Goal: Task Accomplishment & Management: Complete application form

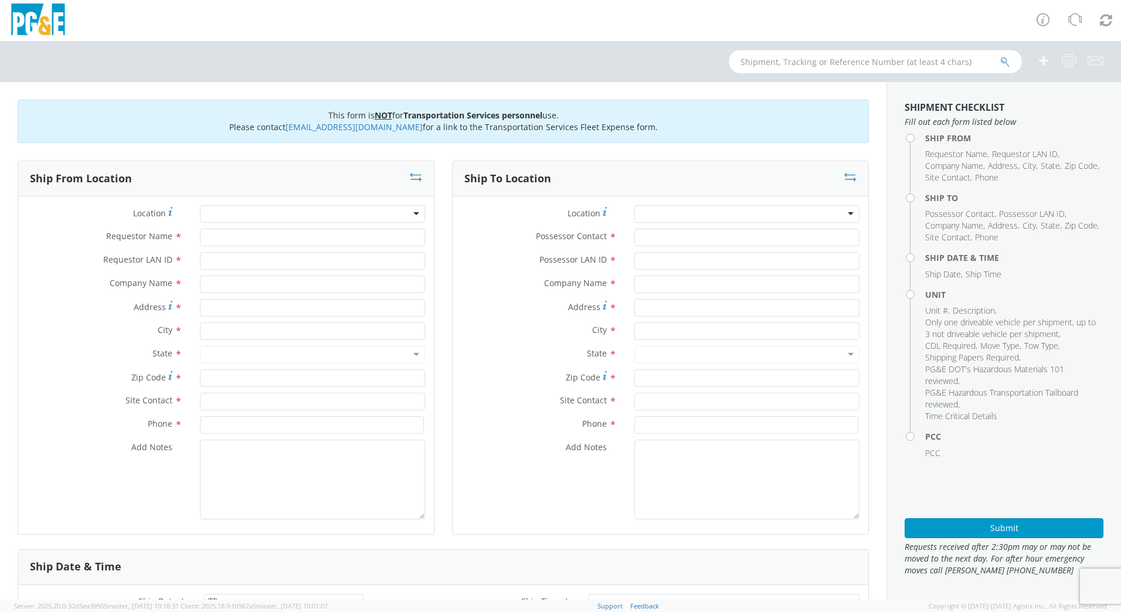
click at [749, 64] on input "text" at bounding box center [875, 61] width 293 height 23
click at [868, 0] on html "annexa Batch Shipping Guide Created with Sketch. calendar Created with Sketch." at bounding box center [560, 306] width 1121 height 612
click at [264, 206] on div at bounding box center [312, 214] width 225 height 18
type input "auburn"
type input "PG&E"
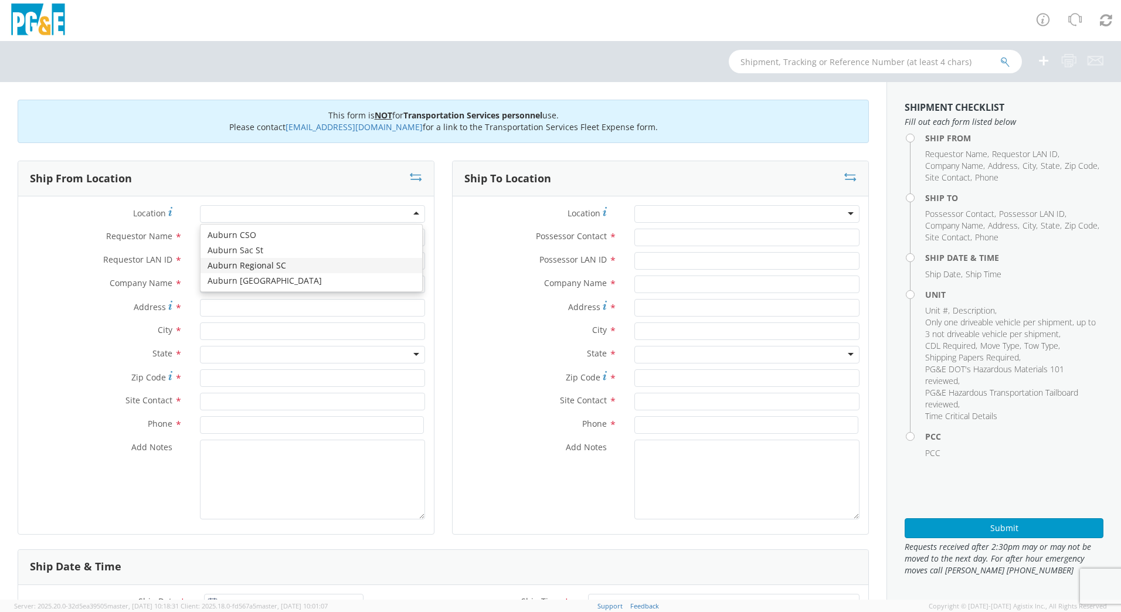
type input "[STREET_ADDRESS][PERSON_NAME]"
type input "AUBURN"
type input "95602"
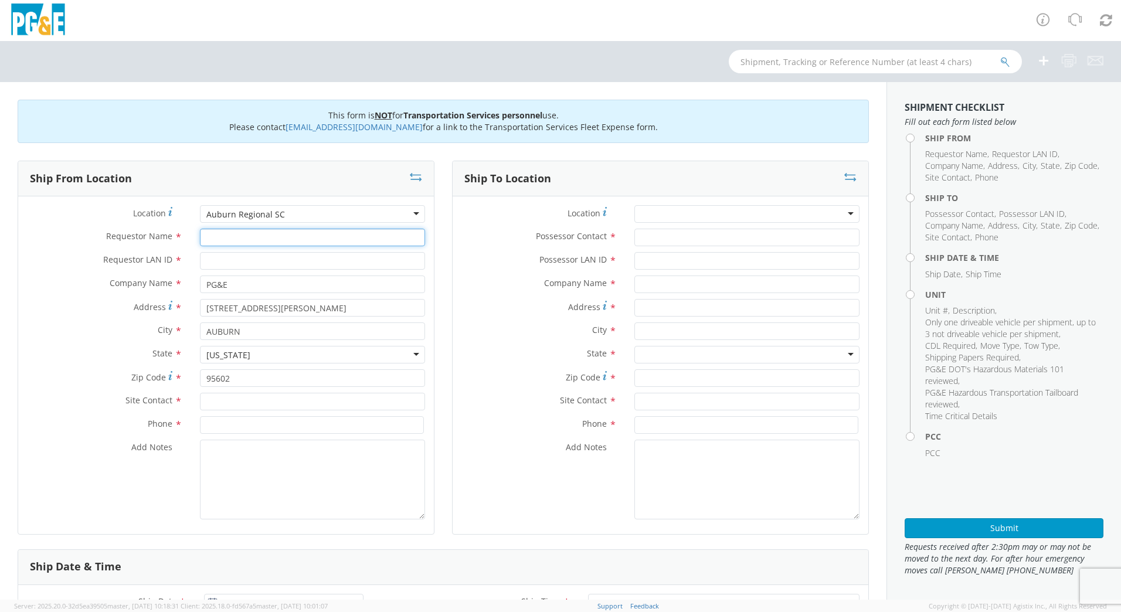
click at [241, 243] on input "Requestor Name *" at bounding box center [312, 238] width 225 height 18
type input "[PERSON_NAME]"
type input "dmtg"
type input "1"
type input "12759 [PERSON_NAME]"
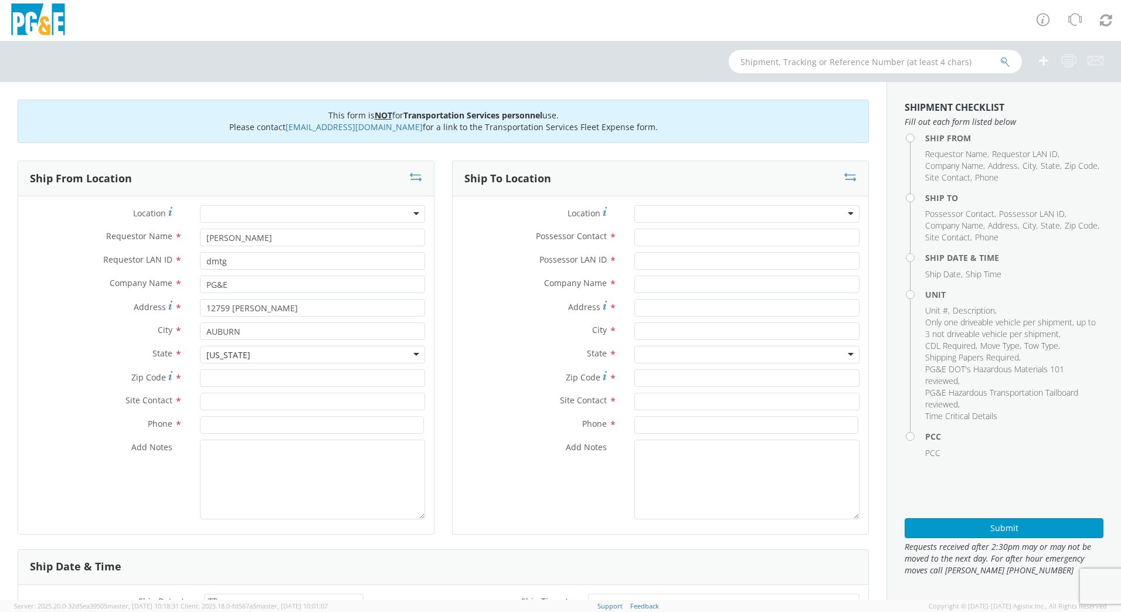
scroll to position [13, 0]
type input "95602"
type input "[PERSON_NAME]"
type input "[PHONE_NUMBER]"
click at [731, 221] on div at bounding box center [746, 214] width 225 height 18
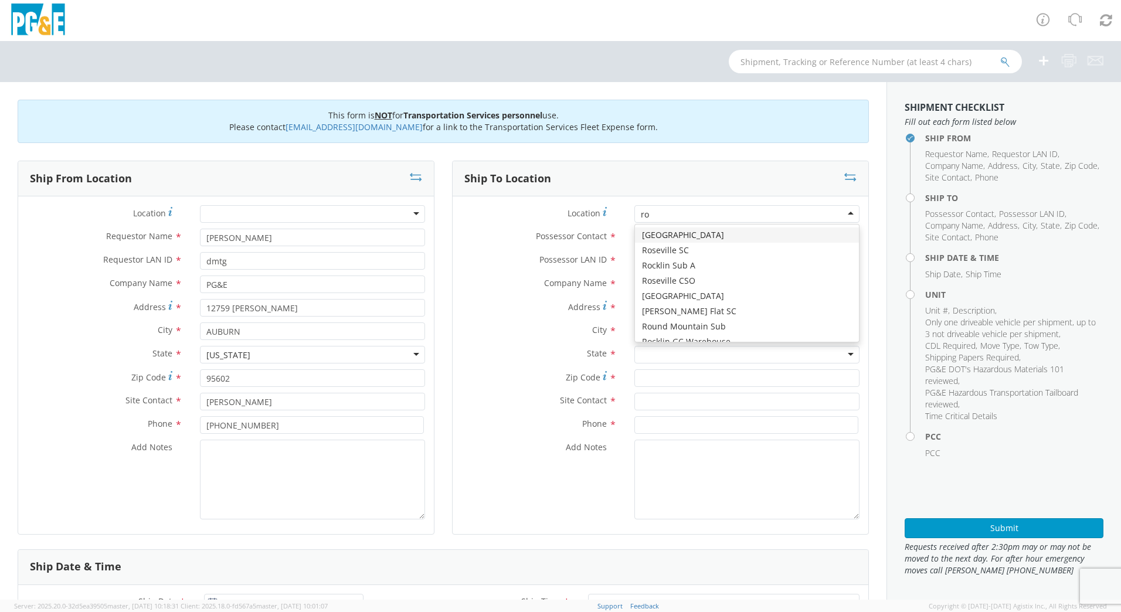
type input "r"
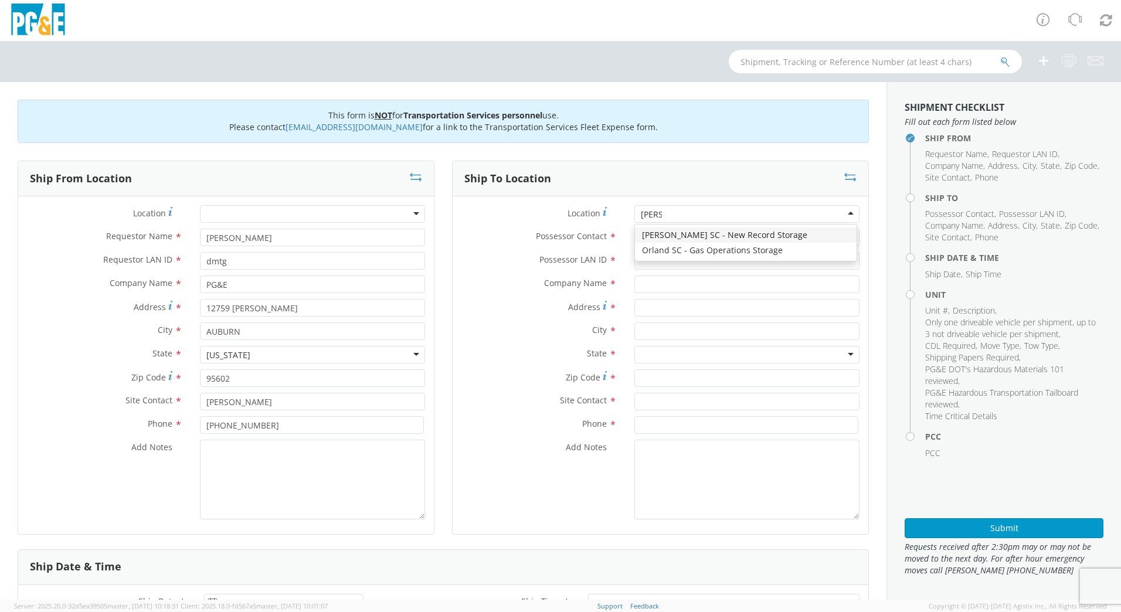
scroll to position [0, 0]
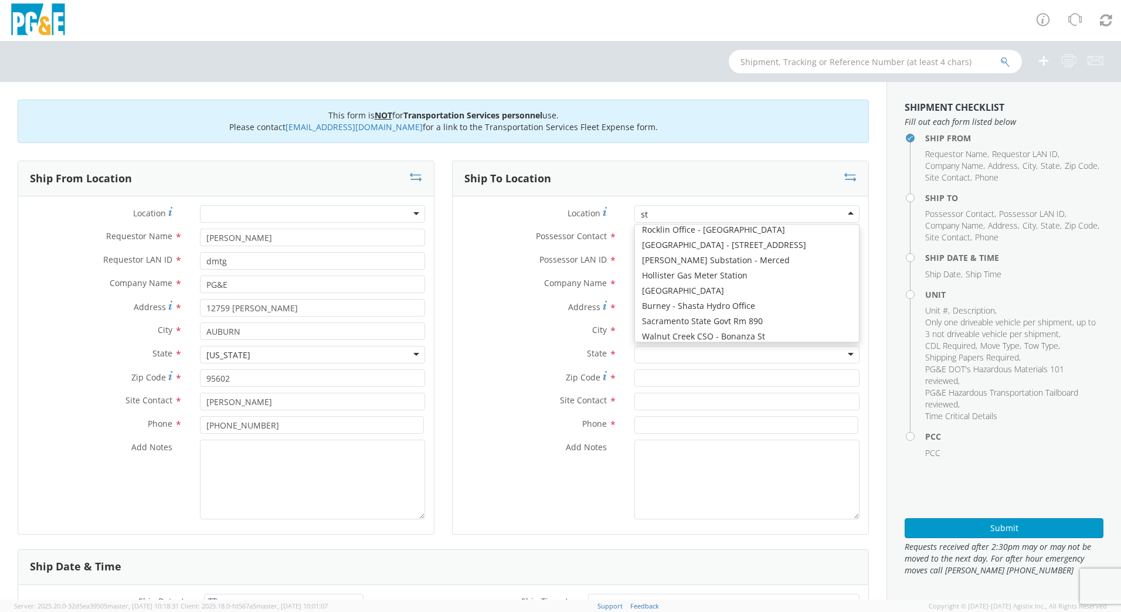
type input "s"
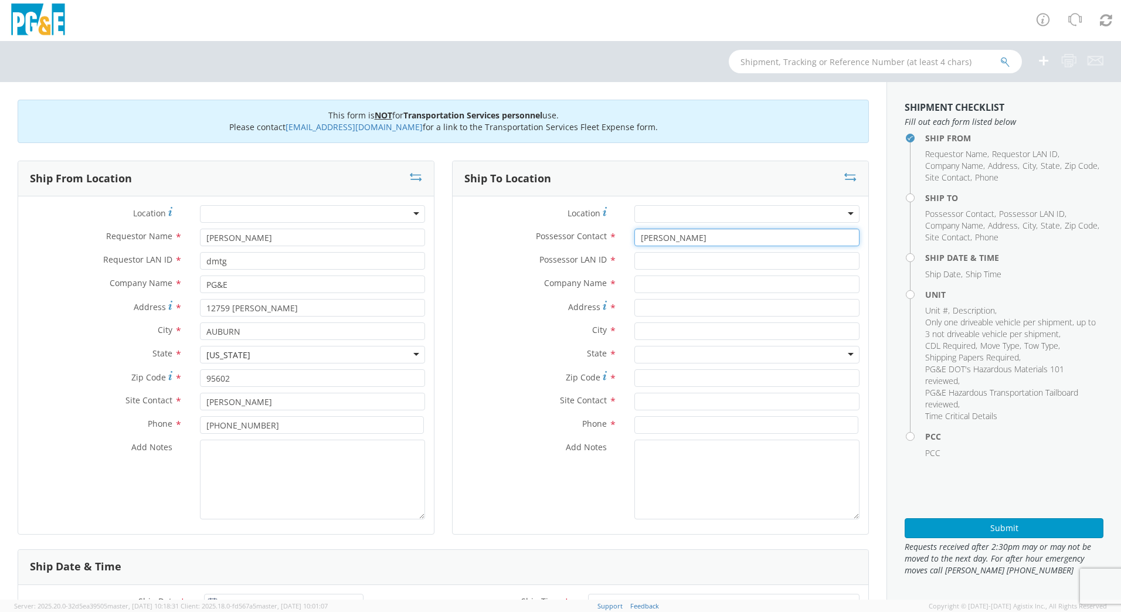
type input "[PERSON_NAME]"
type input "dmtg"
type input "p"
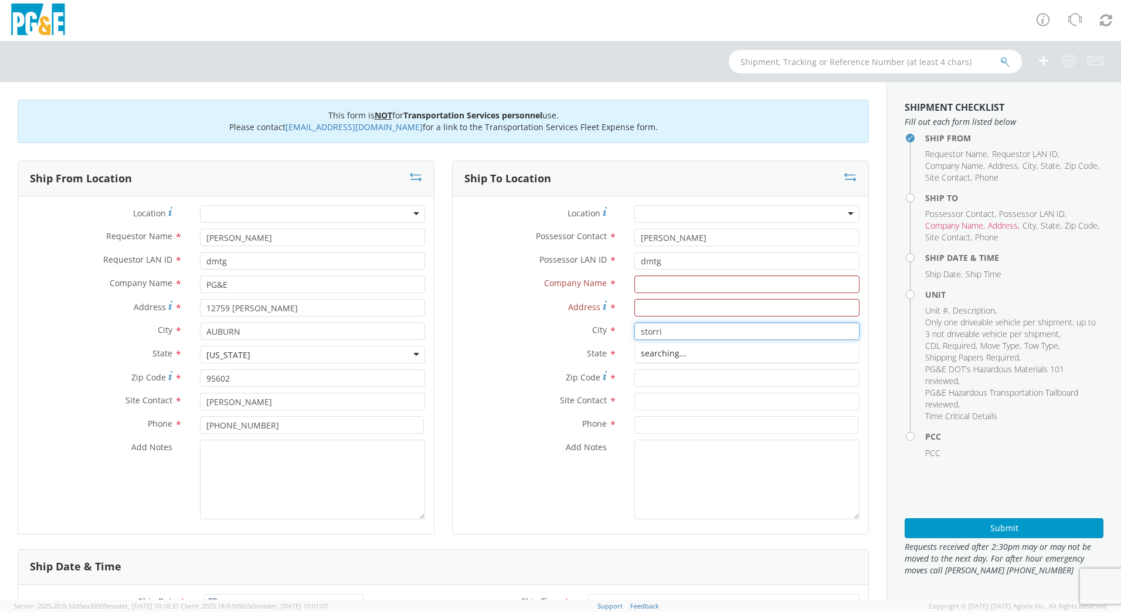
type input "storrie"
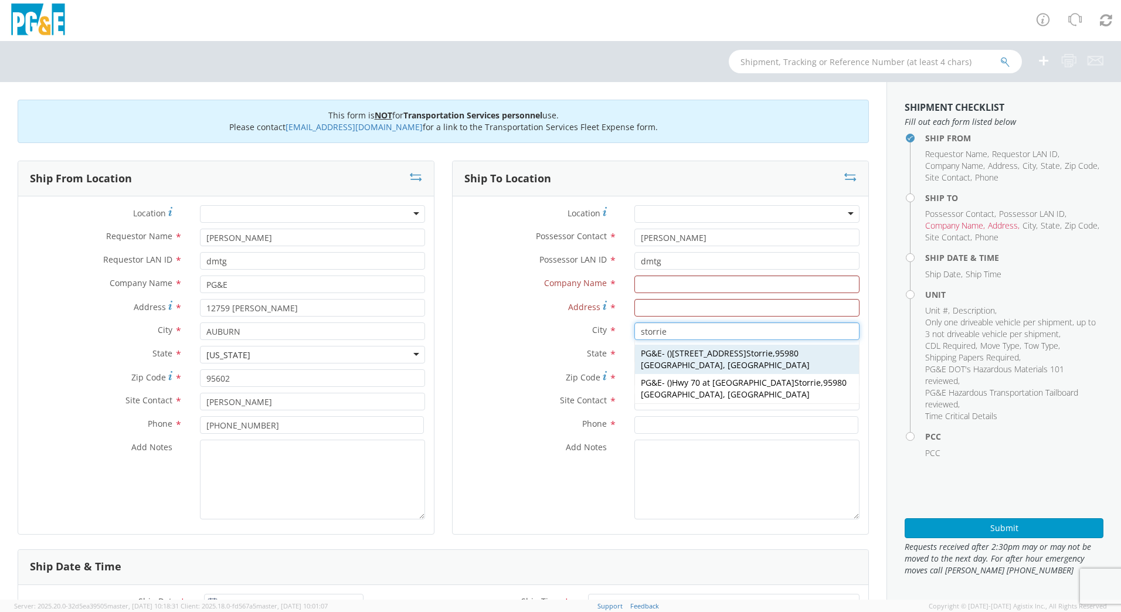
click at [771, 355] on span "95980 [GEOGRAPHIC_DATA], [GEOGRAPHIC_DATA]" at bounding box center [725, 359] width 169 height 23
type input "PG&E"
type input "[STREET_ADDRESS]"
type input "Storrie"
type input "95980"
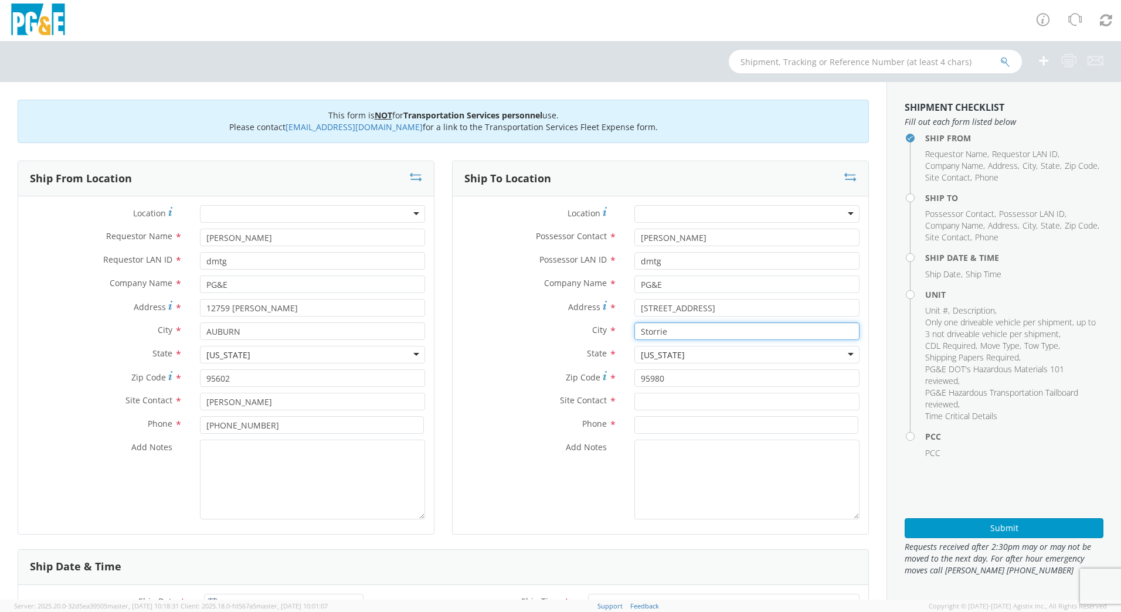
type input "Storrie"
click at [514, 318] on div "Address * [STREET_ADDRESS]" at bounding box center [660, 310] width 416 height 23
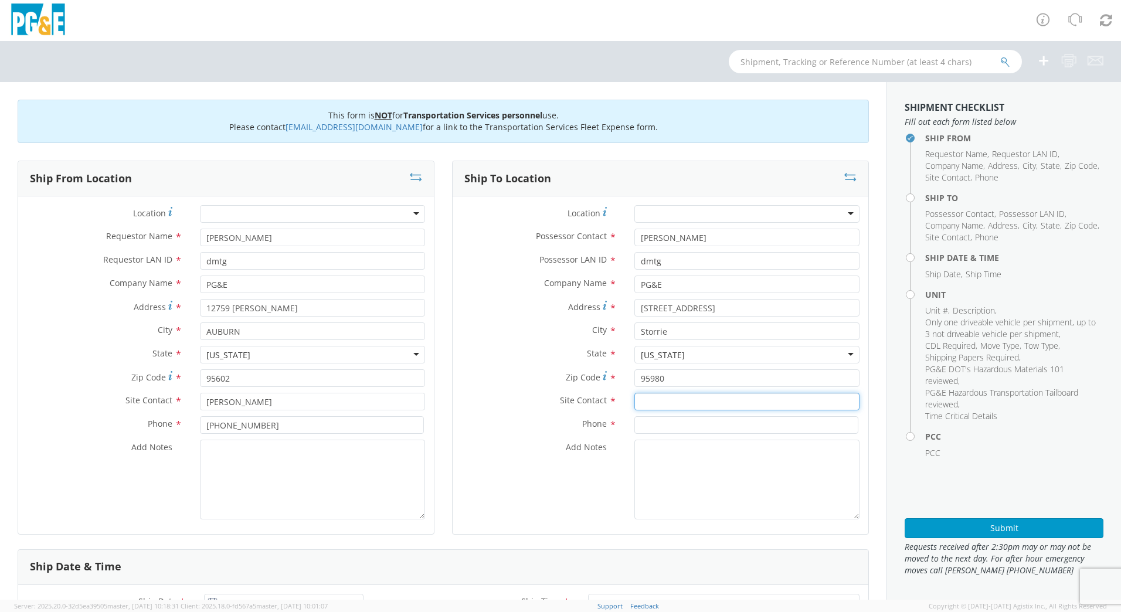
click at [664, 403] on input "text" at bounding box center [746, 402] width 225 height 18
click at [657, 406] on input "text" at bounding box center [746, 402] width 225 height 18
type input "[PERSON_NAME]"
click at [699, 424] on input at bounding box center [746, 425] width 224 height 18
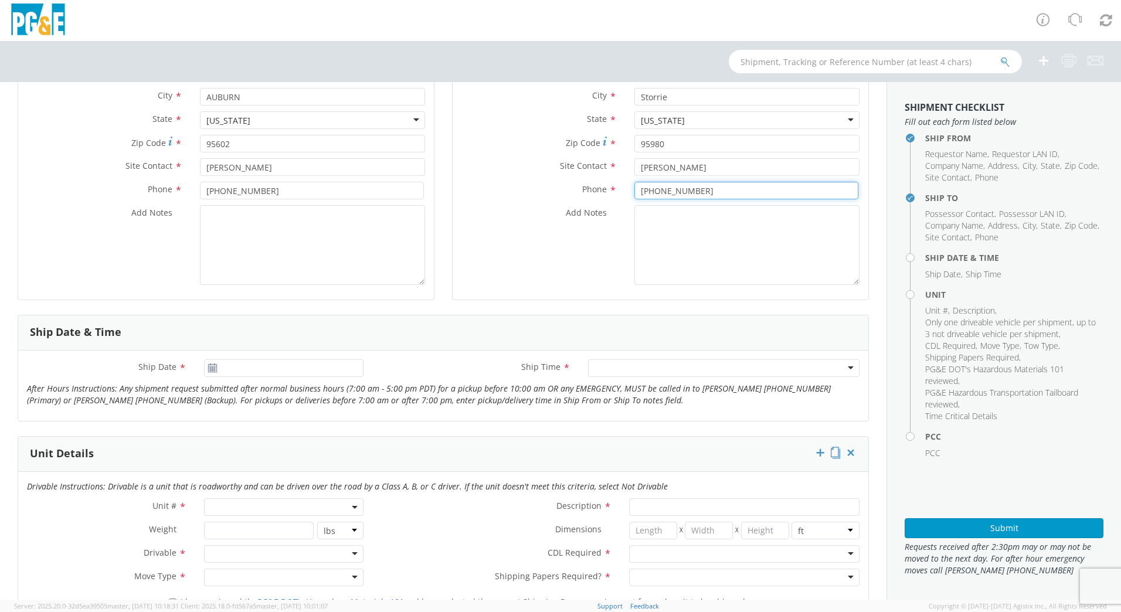
type input "[PHONE_NUMBER]"
click at [277, 370] on input "[DATE]" at bounding box center [283, 368] width 159 height 18
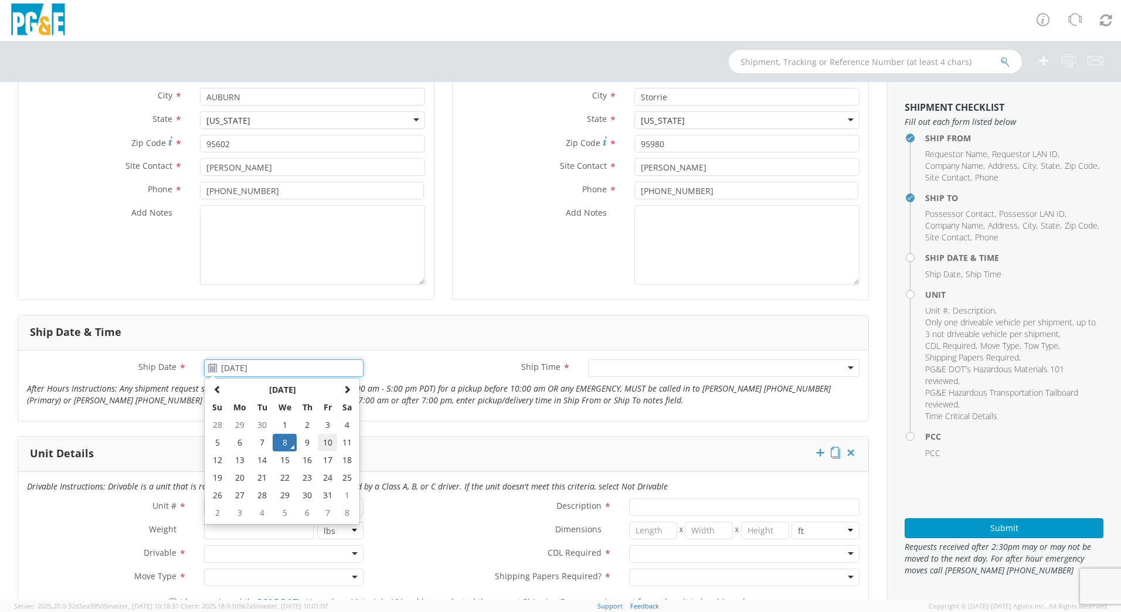
click at [324, 444] on td "10" at bounding box center [328, 443] width 20 height 18
type input "[DATE]"
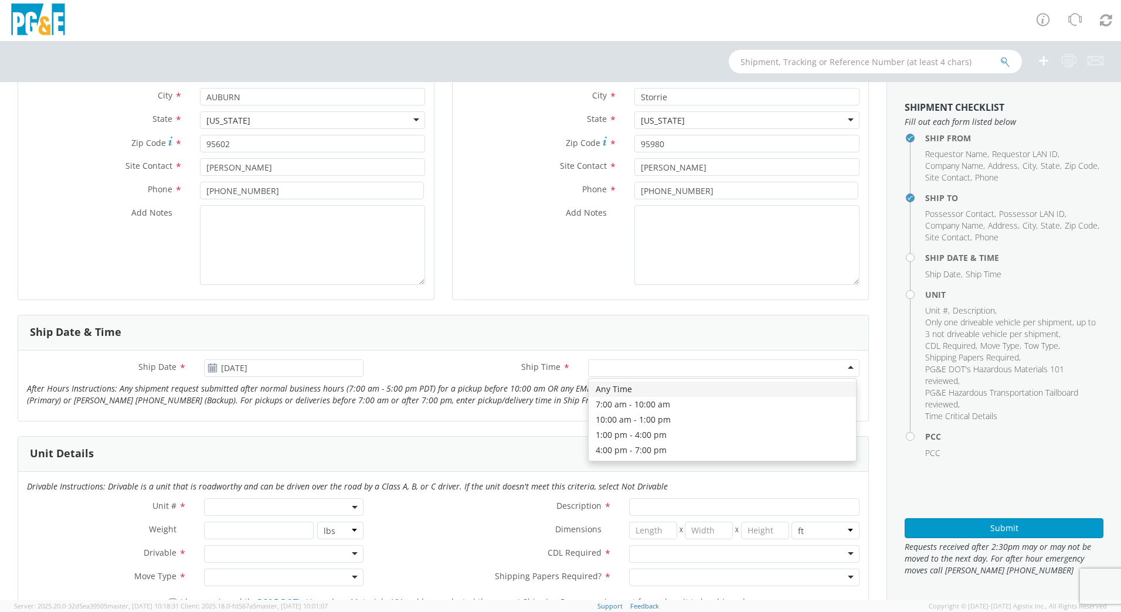
click at [648, 373] on div at bounding box center [723, 368] width 271 height 18
click at [229, 504] on span at bounding box center [283, 507] width 159 height 18
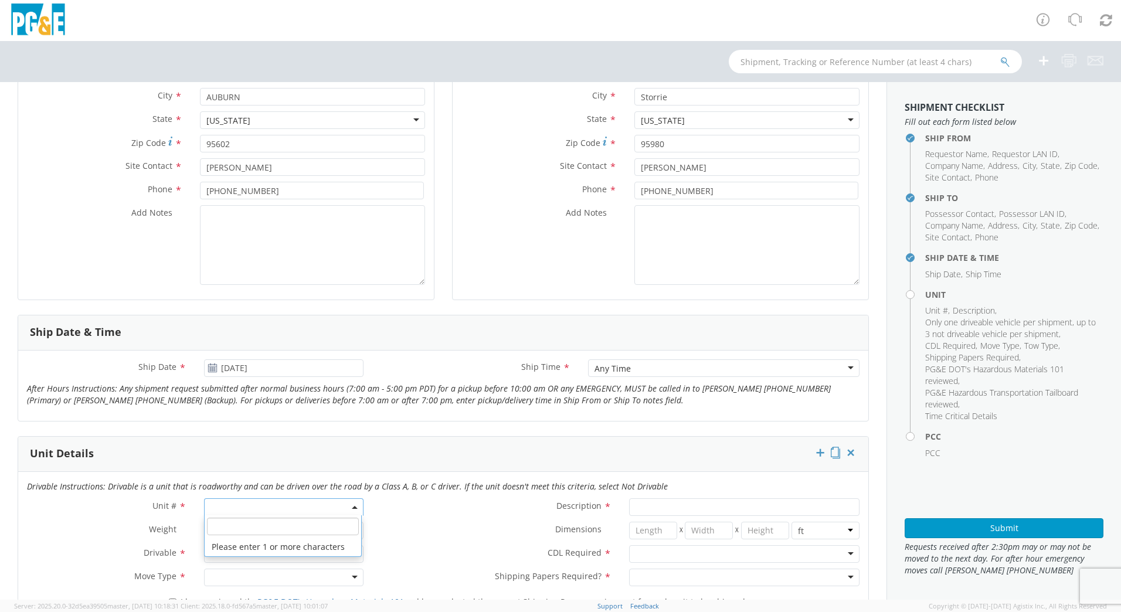
click at [232, 531] on input "search" at bounding box center [283, 527] width 152 height 18
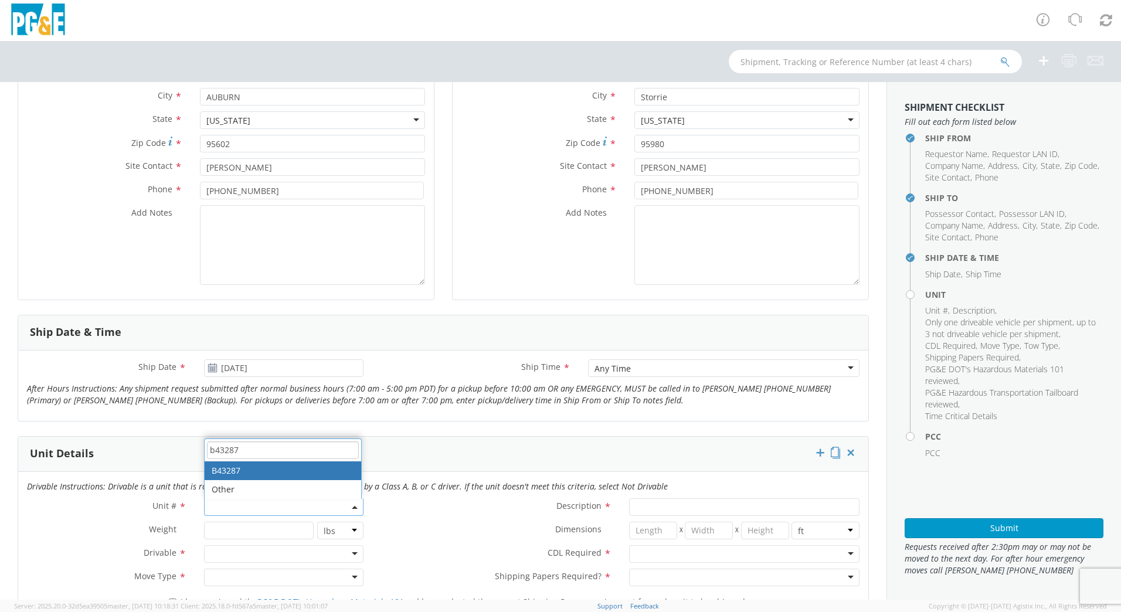
type input "b43287"
type input "PICKUP; 1/2T 4x4"
type input "7000"
select select "B43287"
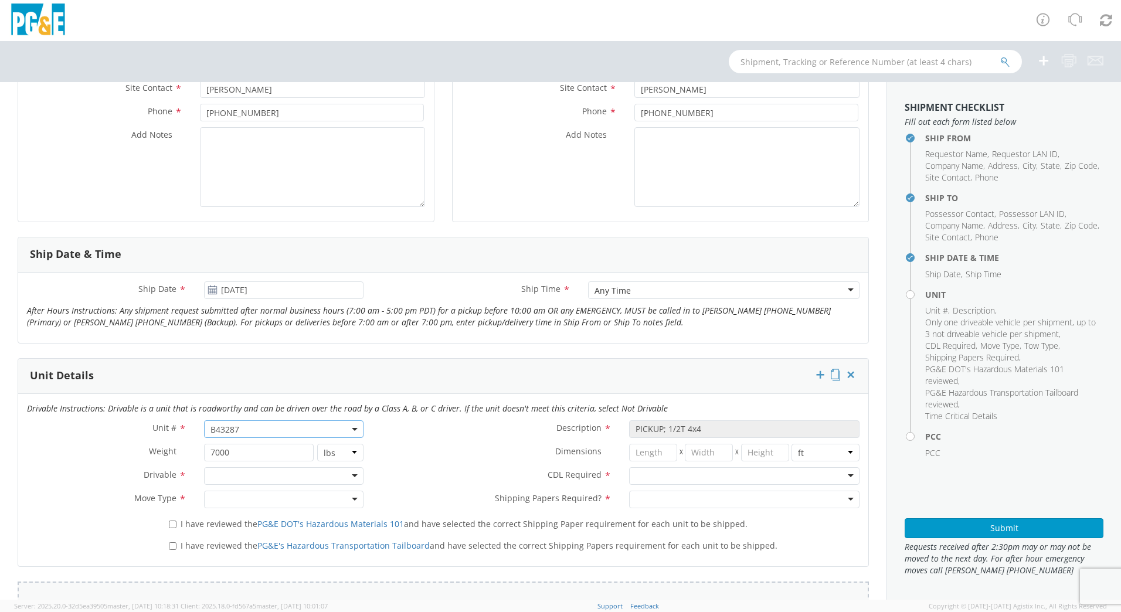
scroll to position [410, 0]
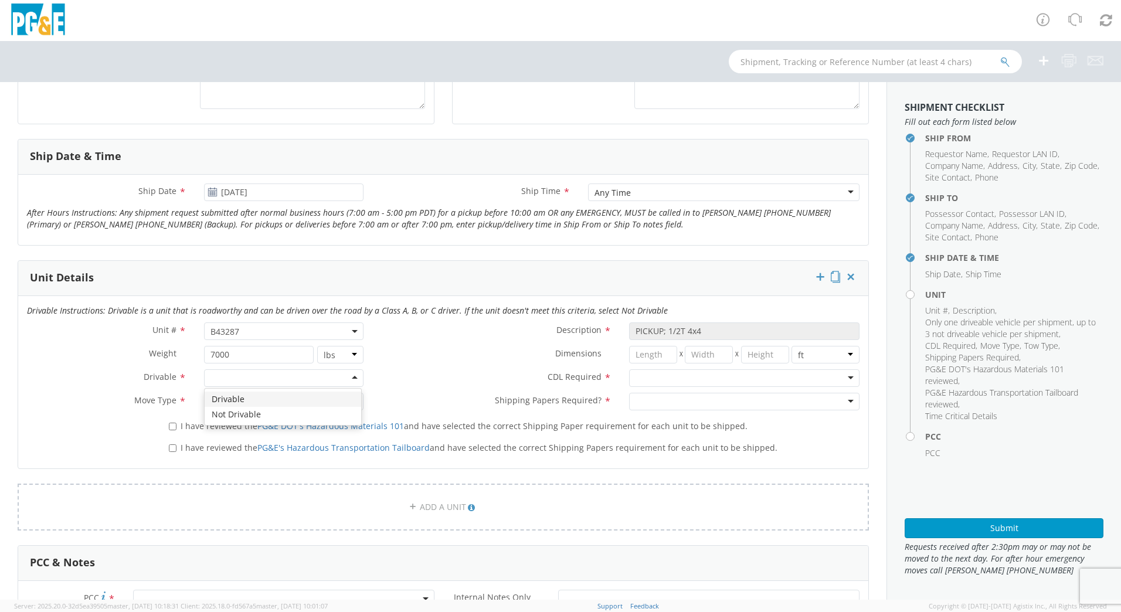
click at [243, 370] on div at bounding box center [283, 378] width 159 height 18
click at [225, 401] on div at bounding box center [283, 402] width 159 height 18
click at [164, 426] on div "I have reviewed the PG&E DOT's Hazardous Materials 101 and have selected the co…" at bounding box center [514, 424] width 708 height 16
click at [175, 426] on label "I have reviewed the PG&E DOT's Hazardous Materials 101 and have selected the co…" at bounding box center [459, 424] width 581 height 13
click at [175, 426] on input "I have reviewed the PG&E DOT's Hazardous Materials 101 and have selected the co…" at bounding box center [173, 427] width 8 height 8
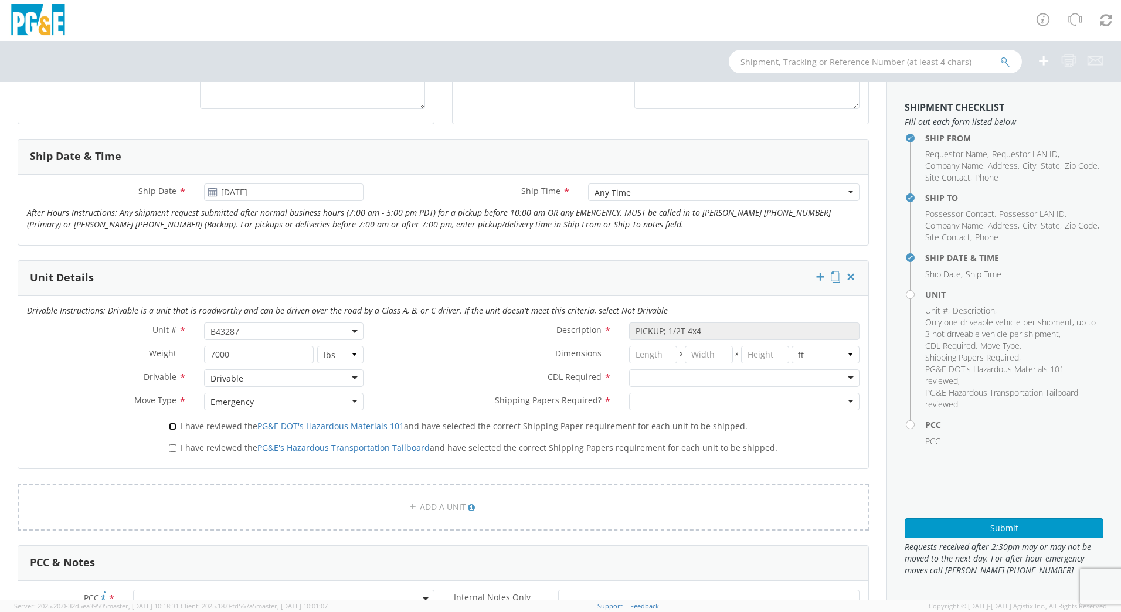
checkbox input "true"
click at [176, 445] on label "I have reviewed the PG&E's Hazardous Transportation Tailboard and have selected…" at bounding box center [474, 446] width 611 height 13
click at [176, 445] on input "I have reviewed the PG&E's Hazardous Transportation Tailboard and have selected…" at bounding box center [173, 448] width 8 height 8
checkbox input "true"
click at [676, 385] on div at bounding box center [744, 378] width 230 height 18
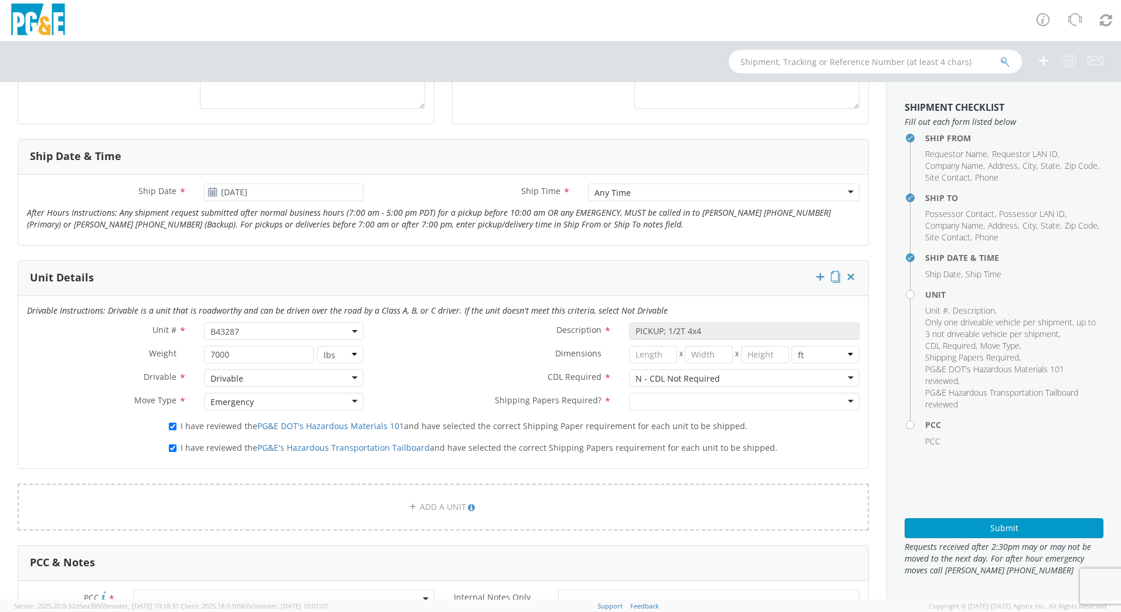
click at [683, 397] on div at bounding box center [744, 402] width 230 height 18
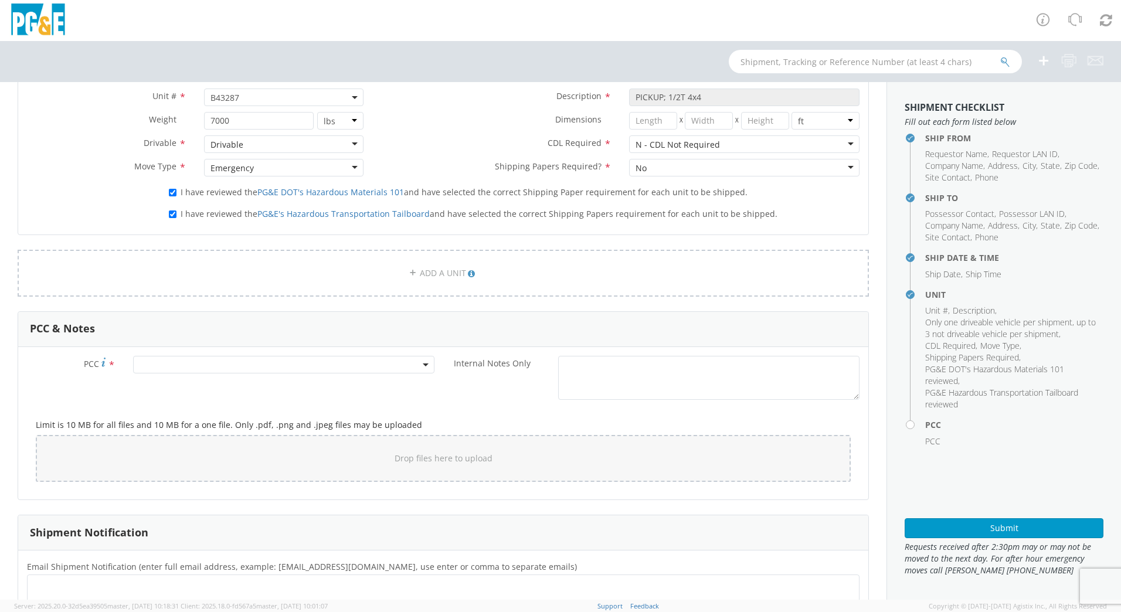
scroll to position [645, 0]
click at [187, 366] on span at bounding box center [283, 364] width 301 height 18
click at [205, 382] on input "number" at bounding box center [282, 384] width 292 height 18
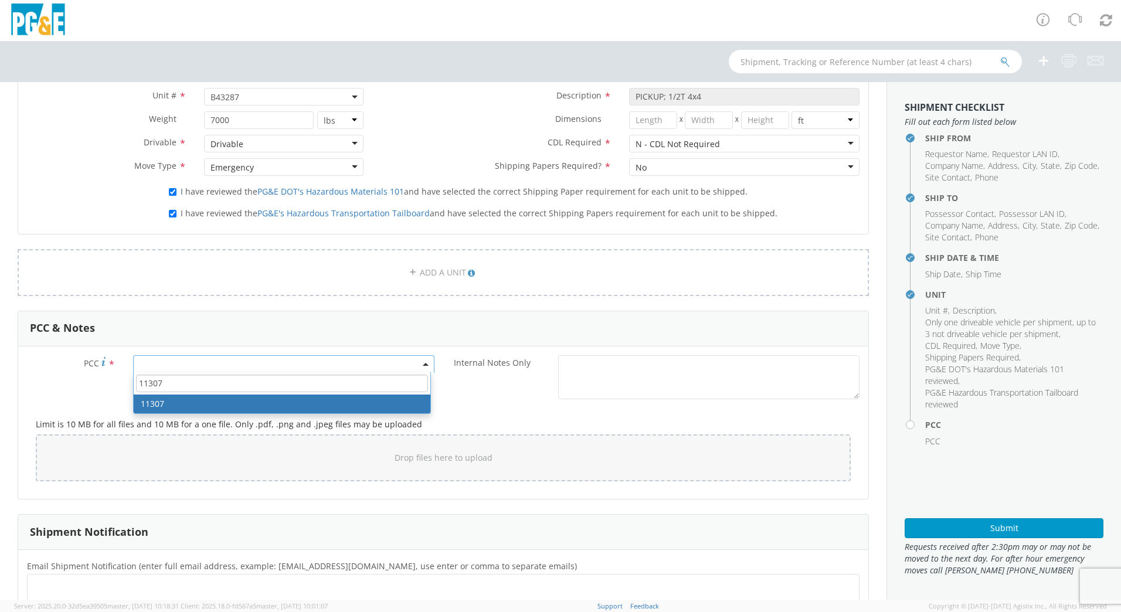
type input "11307"
select select "11307"
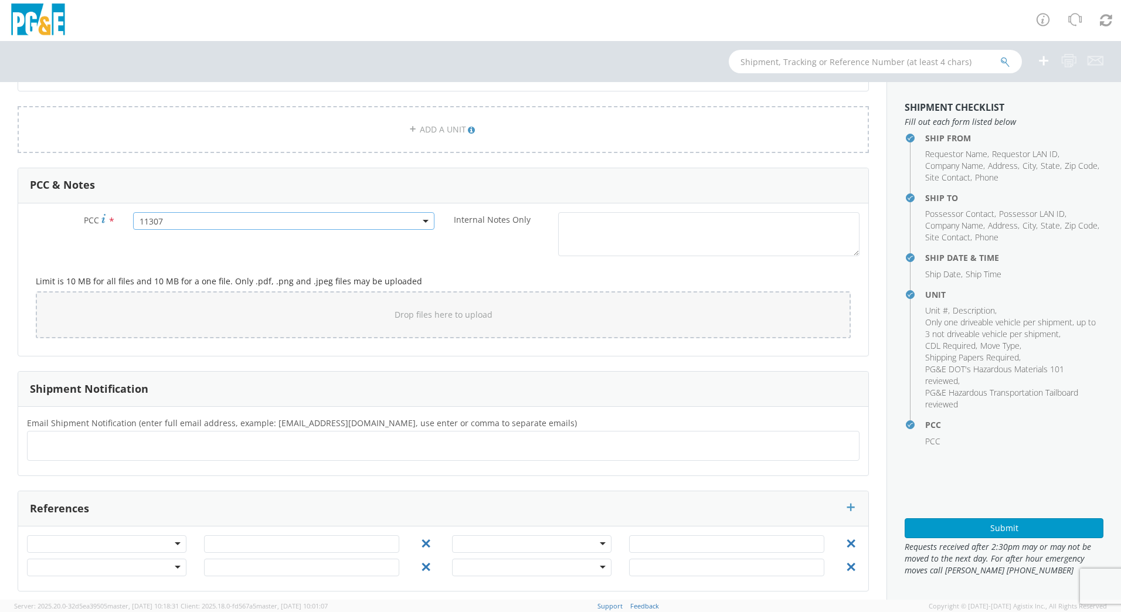
scroll to position [794, 0]
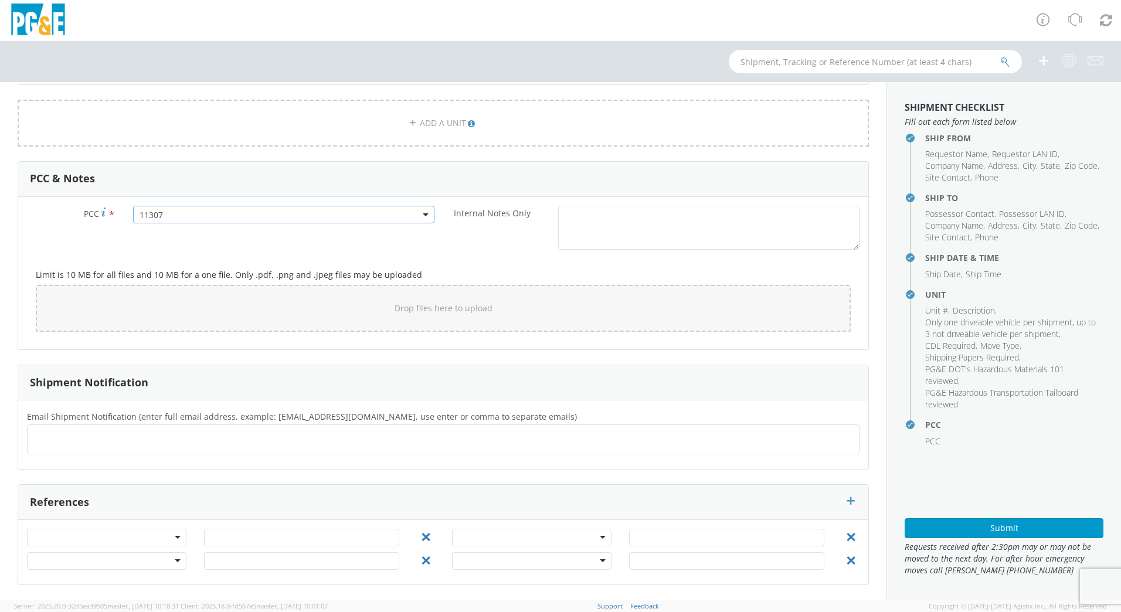
click at [138, 435] on ul at bounding box center [443, 439] width 822 height 19
type input "[EMAIL_ADDRESS][DOMAIN_NAME]"
drag, startPoint x: 165, startPoint y: 441, endPoint x: 173, endPoint y: 437, distance: 9.5
click at [165, 440] on ul "[EMAIL_ADDRESS][DOMAIN_NAME] ×" at bounding box center [443, 440] width 822 height 20
type input "[PERSON_NAME][EMAIL_ADDRESS][DOMAIN_NAME]"
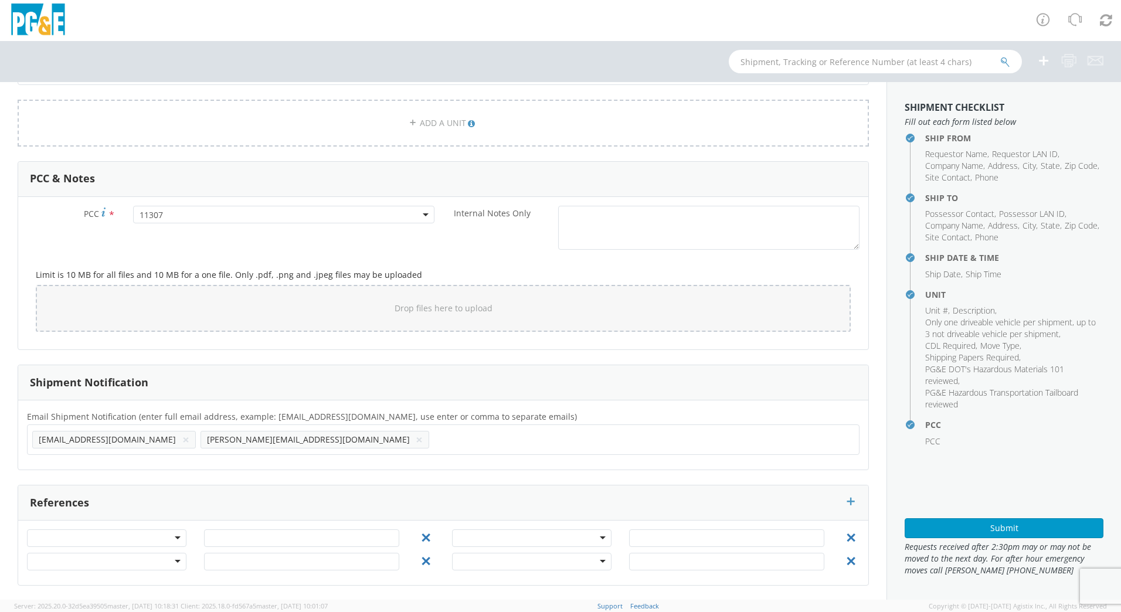
click at [236, 438] on ul "[EMAIL_ADDRESS][DOMAIN_NAME] × [PERSON_NAME][EMAIL_ADDRESS][DOMAIN_NAME] ×" at bounding box center [443, 440] width 822 height 20
type input "[EMAIL_ADDRESS][DOMAIN_NAME]"
drag, startPoint x: 955, startPoint y: 523, endPoint x: 942, endPoint y: 516, distance: 15.0
click at [955, 523] on button "Submit" at bounding box center [1003, 528] width 199 height 20
